Goal: Check status

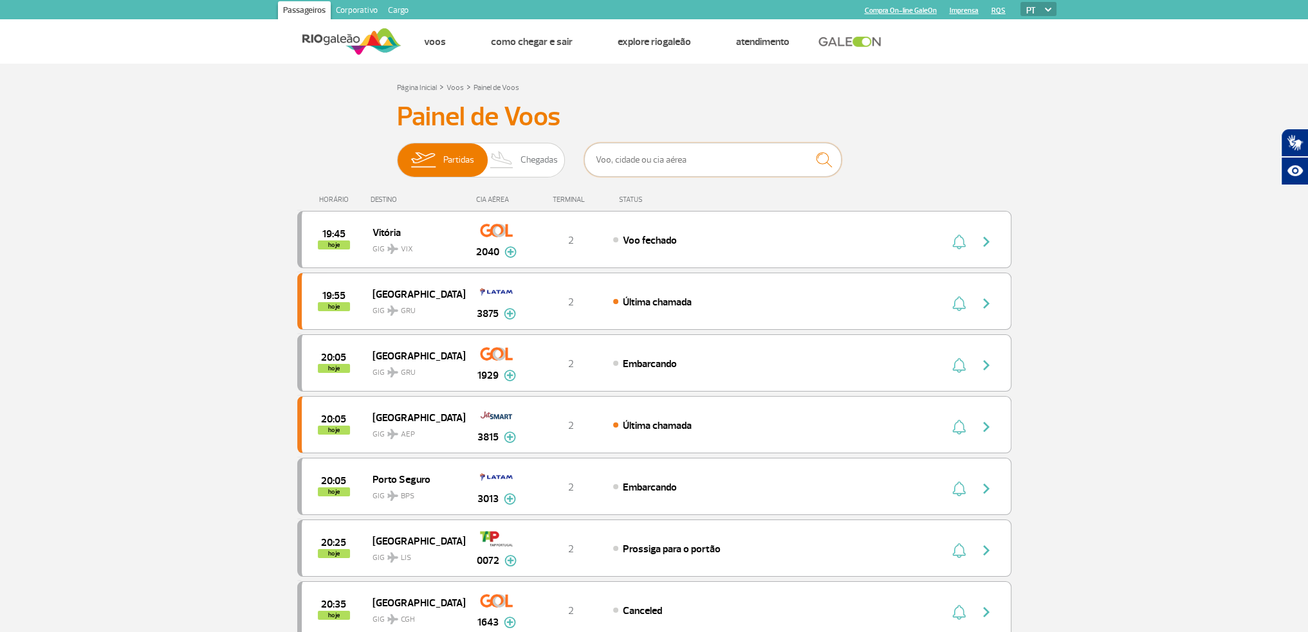
click at [674, 160] on input "text" at bounding box center [712, 160] width 257 height 34
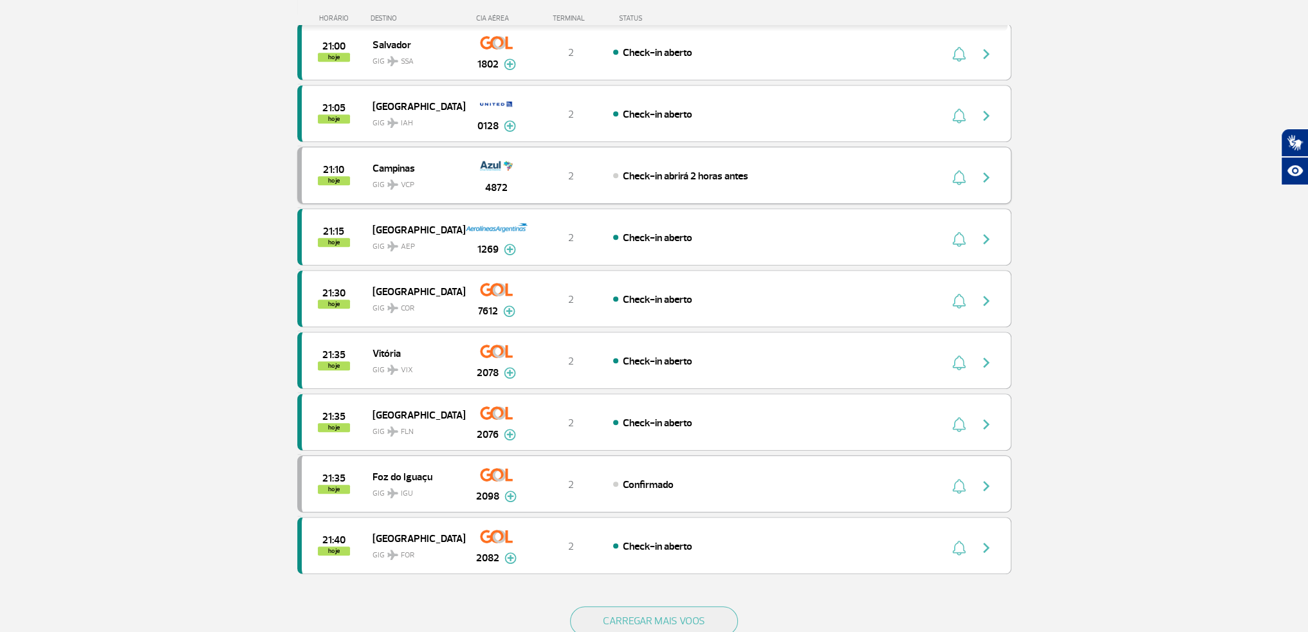
scroll to position [901, 0]
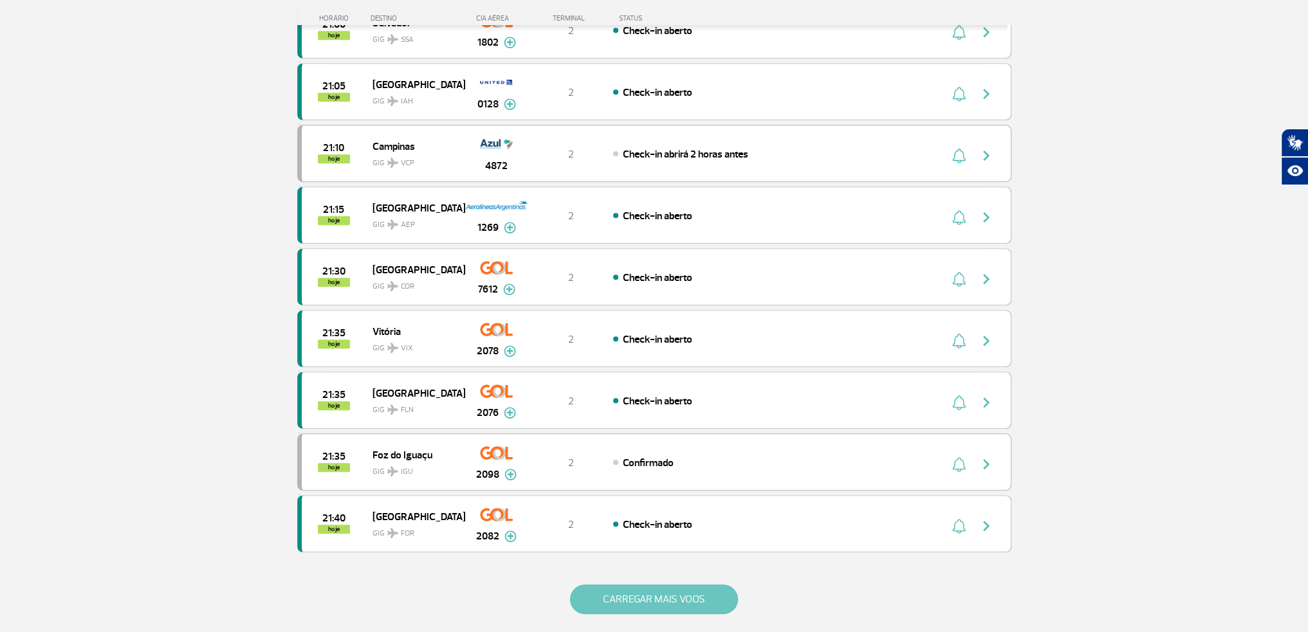
click at [606, 591] on button "CARREGAR MAIS VOOS" at bounding box center [654, 600] width 168 height 30
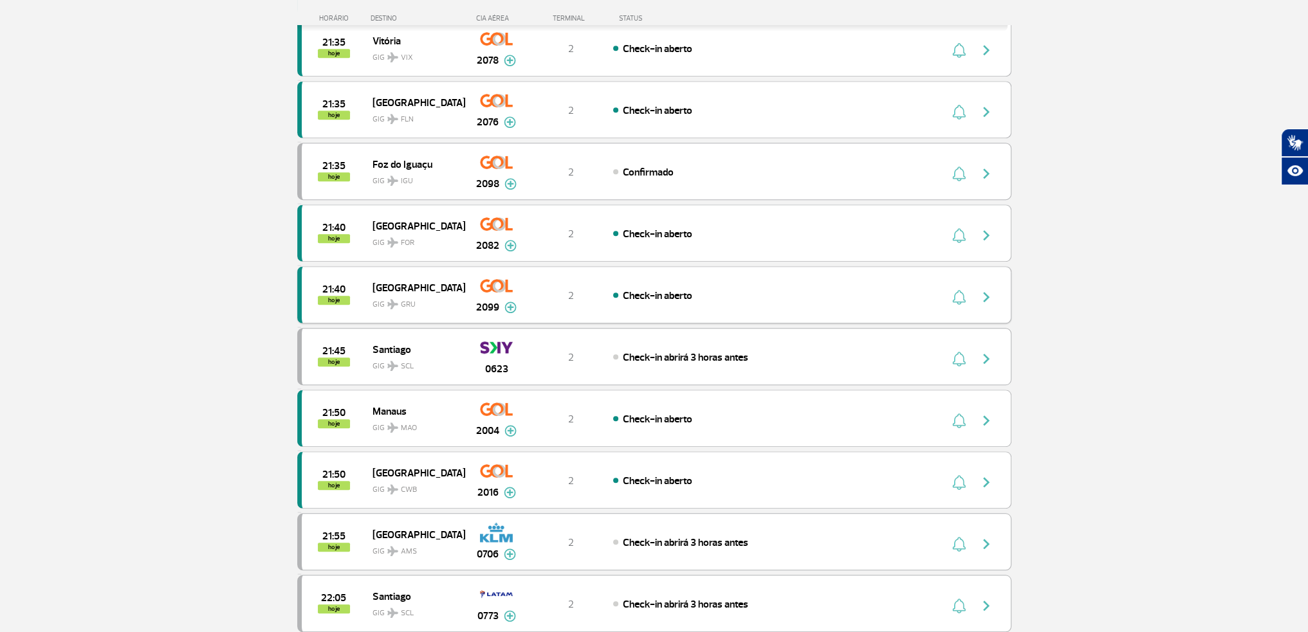
scroll to position [1222, 0]
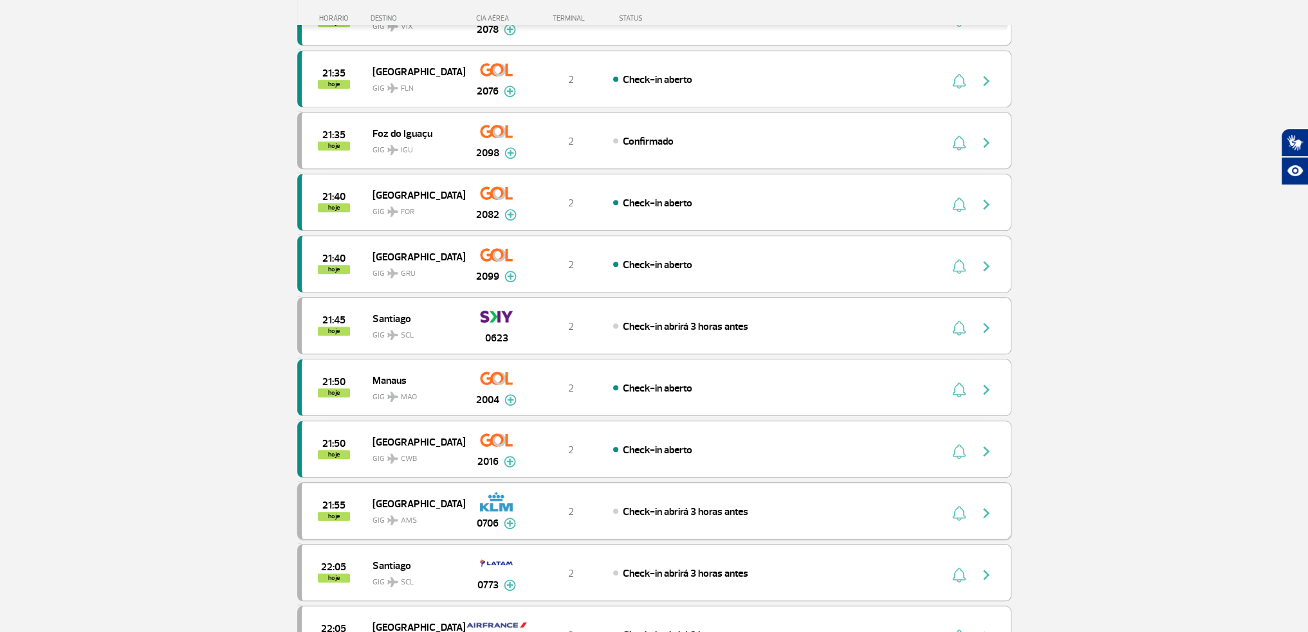
click at [794, 504] on div "Check-in abrirá 3 horas antes" at bounding box center [755, 511] width 284 height 14
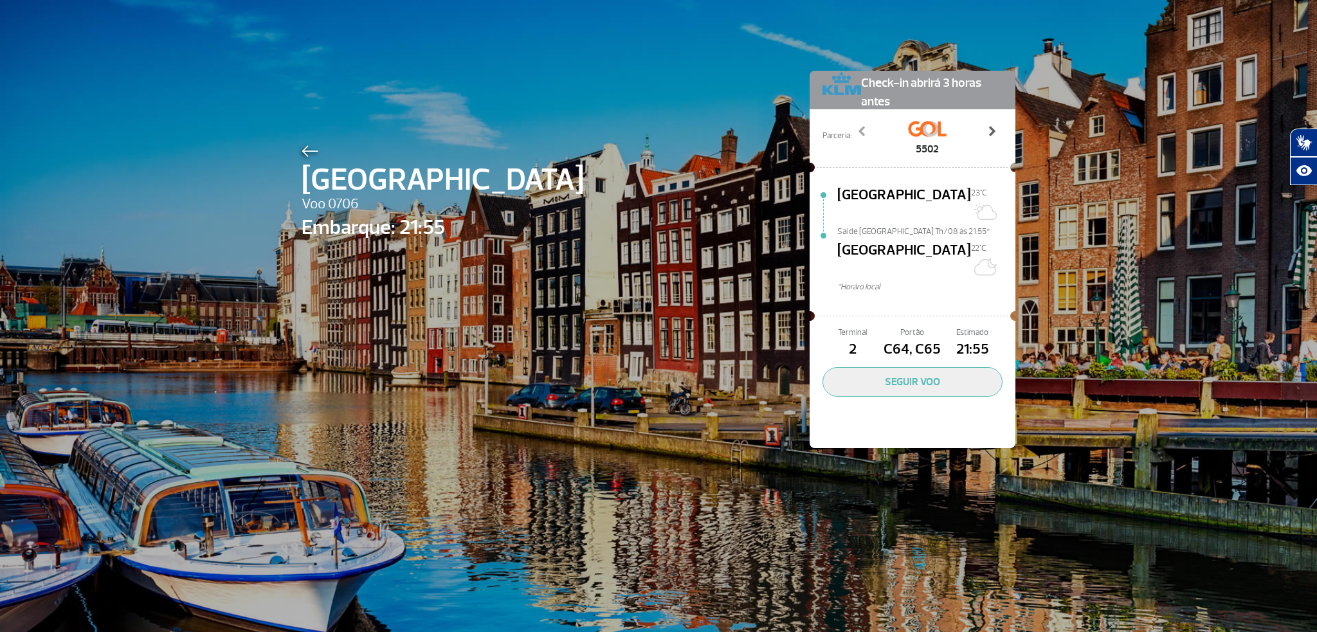
click at [987, 133] on span at bounding box center [991, 131] width 13 height 13
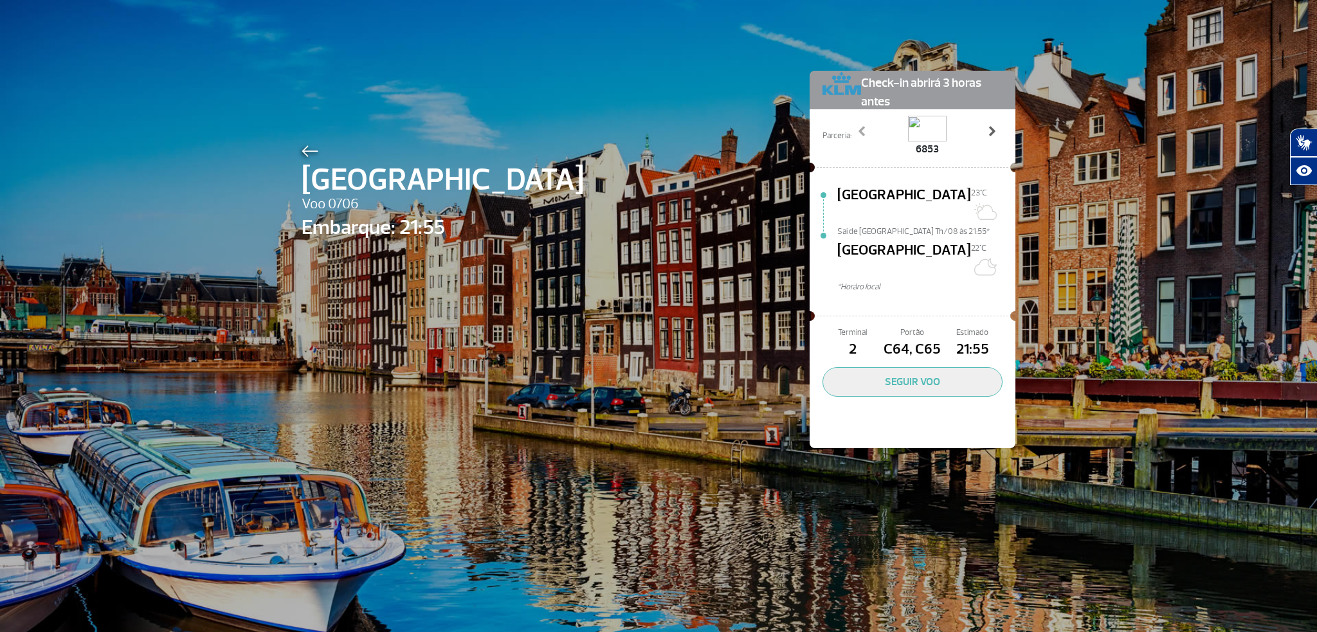
click at [987, 133] on span at bounding box center [991, 131] width 13 height 13
click at [902, 367] on button "SEGUIR VOO" at bounding box center [913, 382] width 180 height 30
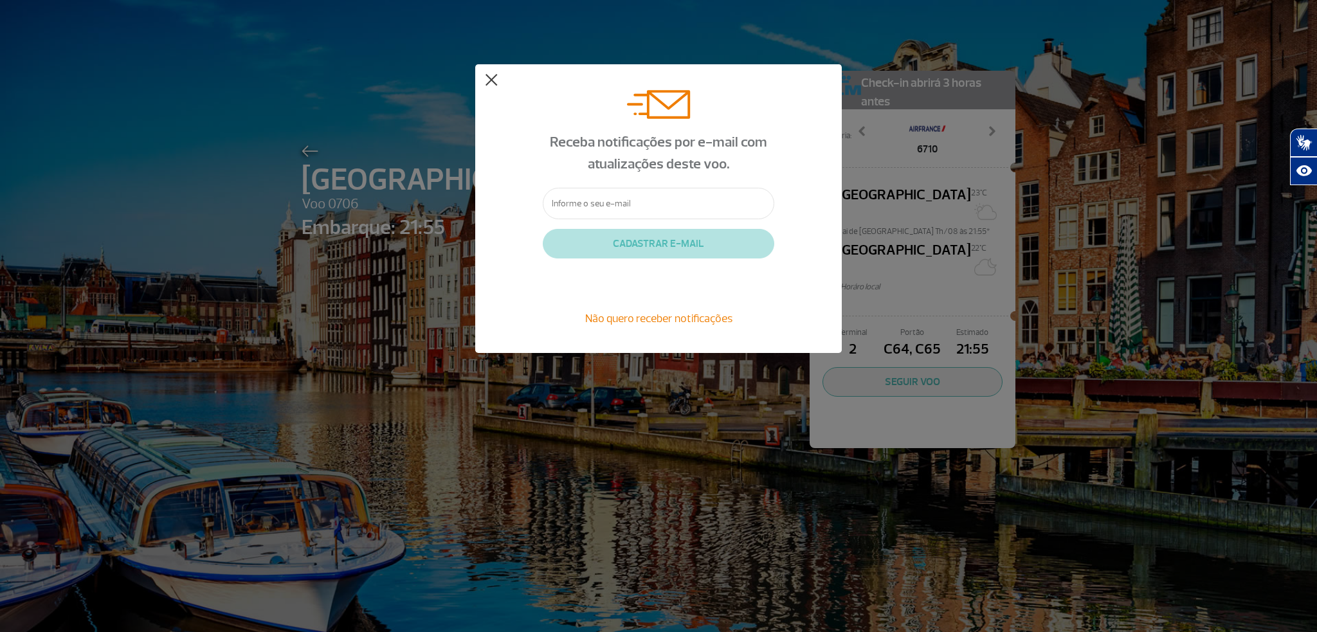
click at [484, 79] on div "Receba notificações por e-mail com atualizações deste voo. CADASTRAR E-MAIL Não…" at bounding box center [658, 208] width 367 height 289
click at [504, 80] on div "Receba notificações por e-mail com atualizações deste voo. CADASTRAR E-MAIL Não…" at bounding box center [658, 208] width 367 height 289
click at [500, 78] on div "Receba notificações por e-mail com atualizações deste voo. CADASTRAR E-MAIL Não…" at bounding box center [658, 208] width 367 height 289
click at [497, 78] on button at bounding box center [491, 80] width 13 height 13
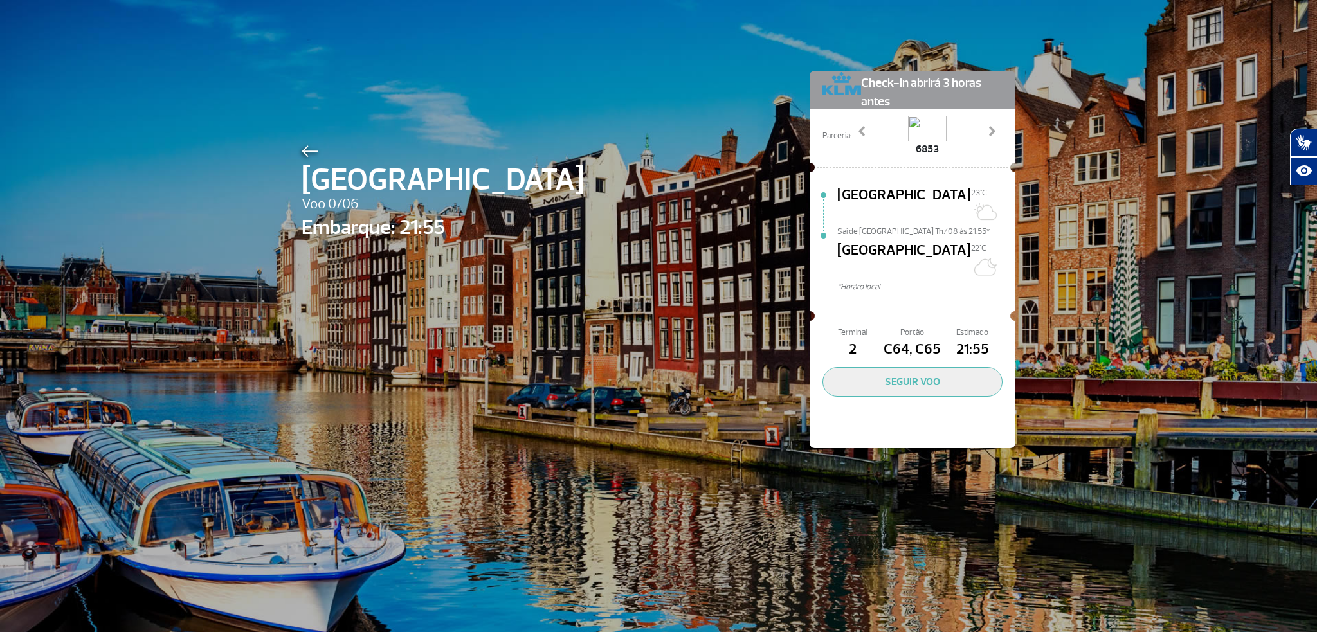
click at [892, 339] on span "C64, C65" at bounding box center [912, 350] width 60 height 22
click at [1178, 333] on div "Amsterdam Voo 0706 Embarque: 21:55 Check-in abrirá 3 horas antes Parceria: 5502…" at bounding box center [658, 316] width 1317 height 632
